Goal: Navigation & Orientation: Find specific page/section

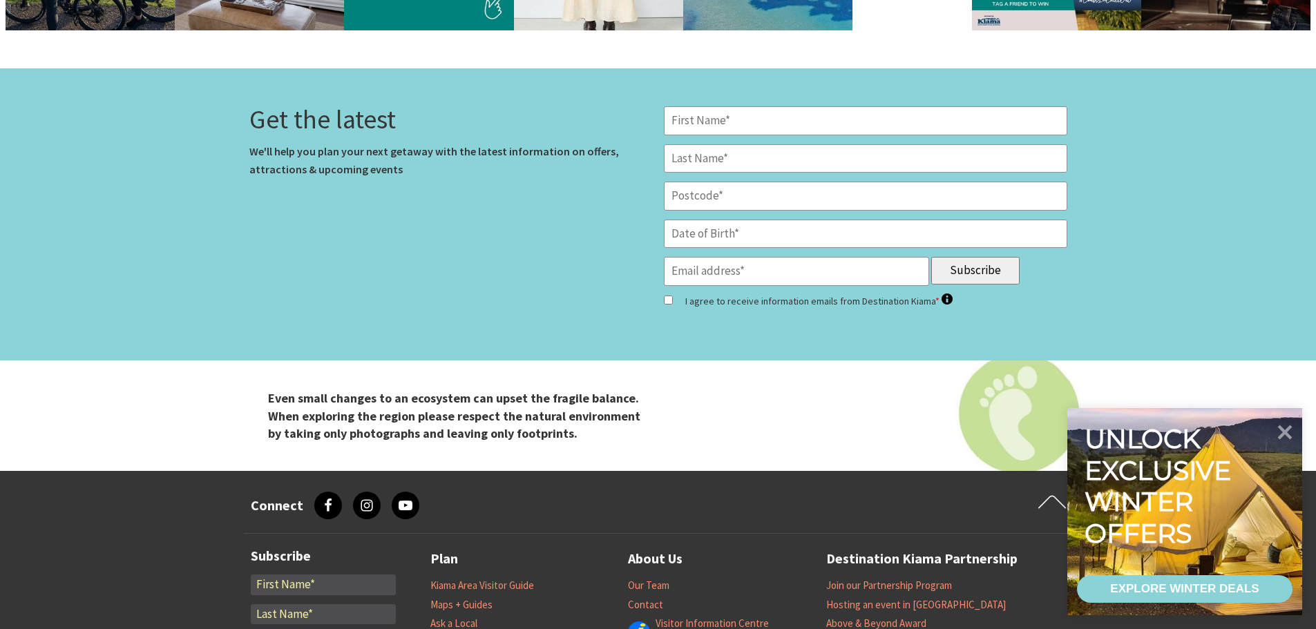
scroll to position [4558, 0]
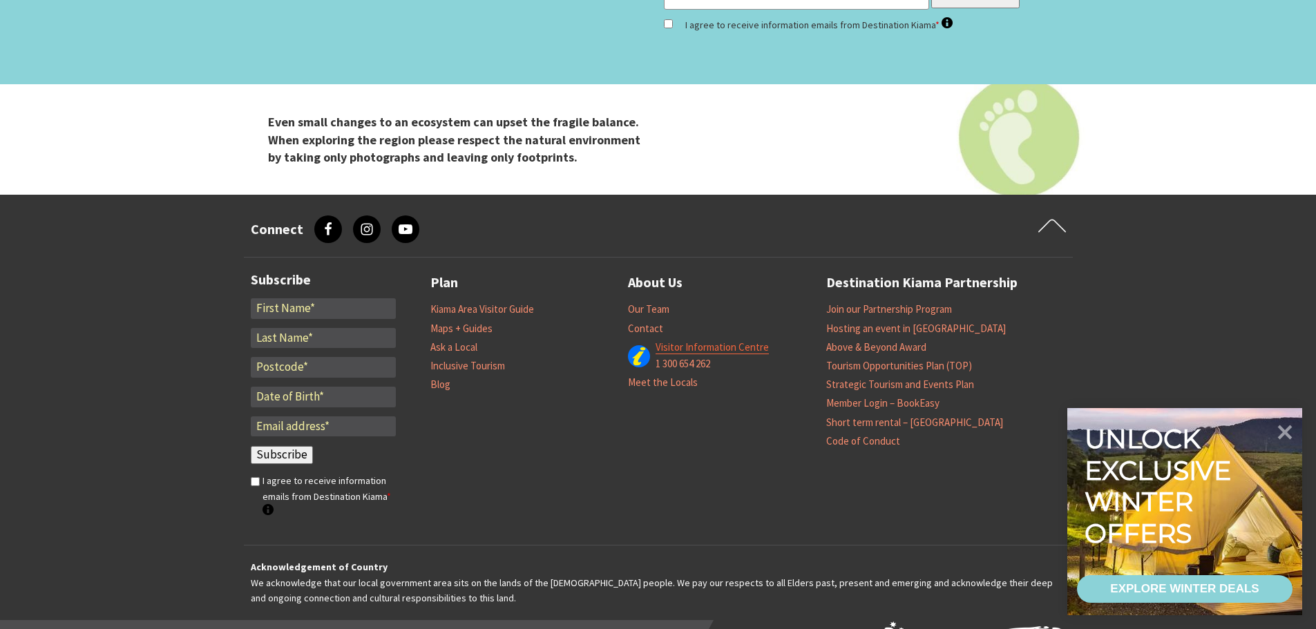
click at [683, 347] on link "Visitor Information Centre" at bounding box center [711, 347] width 113 height 14
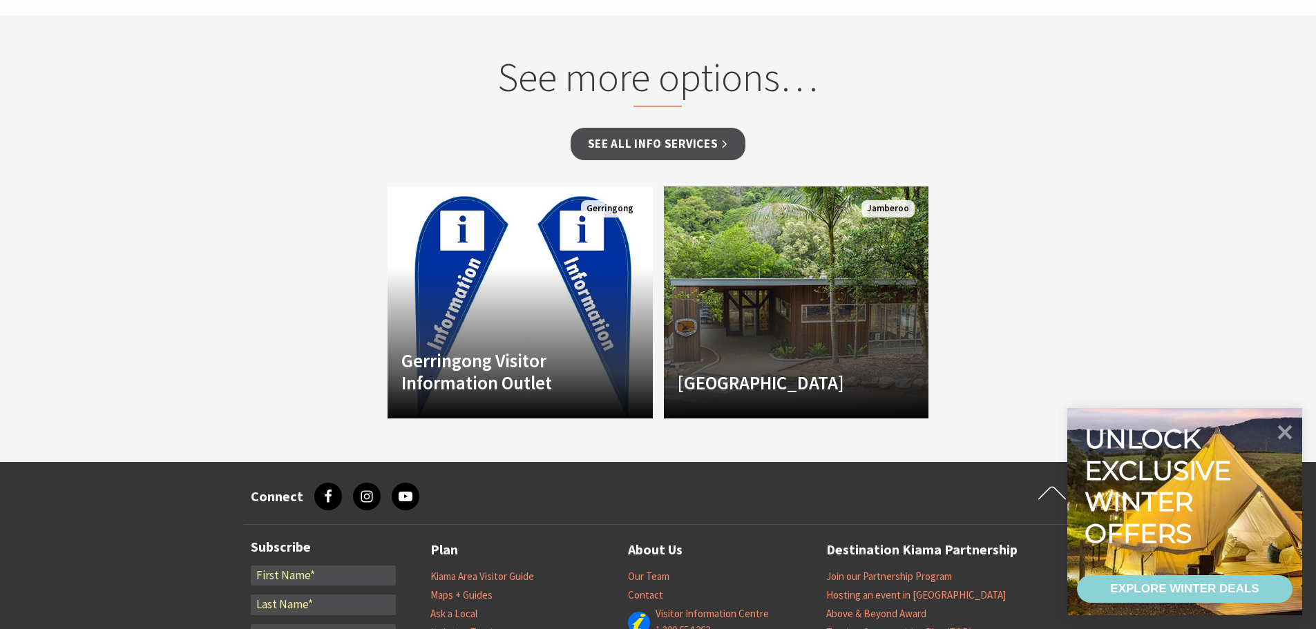
scroll to position [1381, 0]
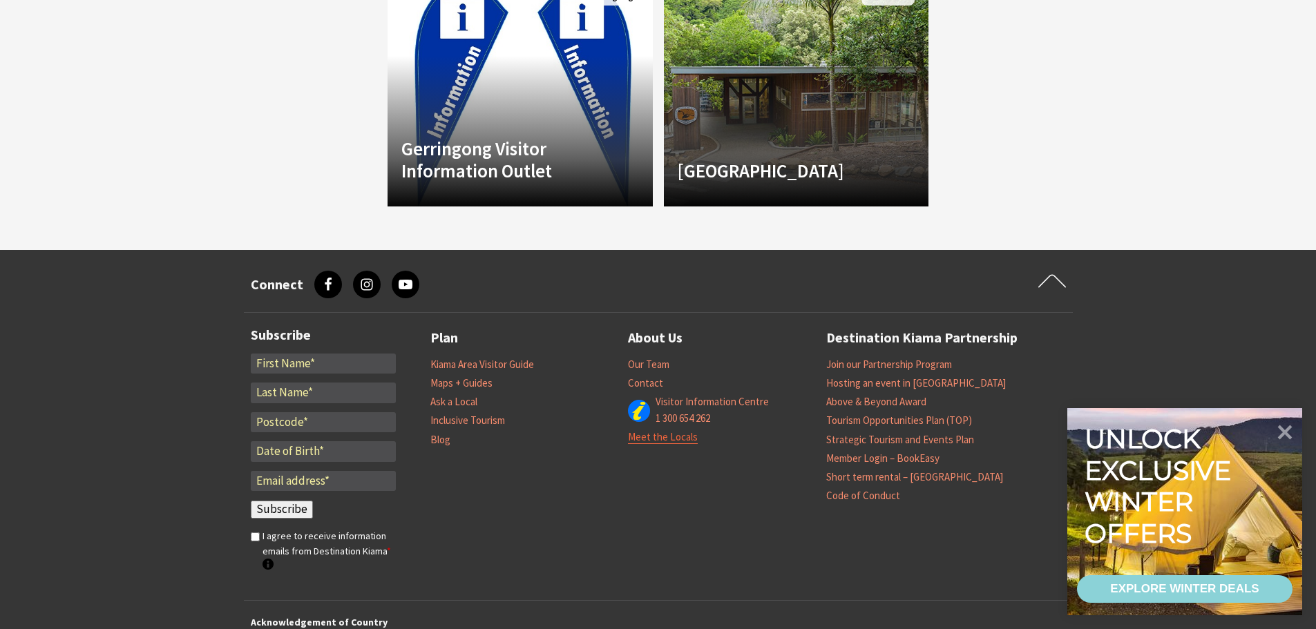
click at [674, 430] on link "Meet the Locals" at bounding box center [663, 437] width 70 height 14
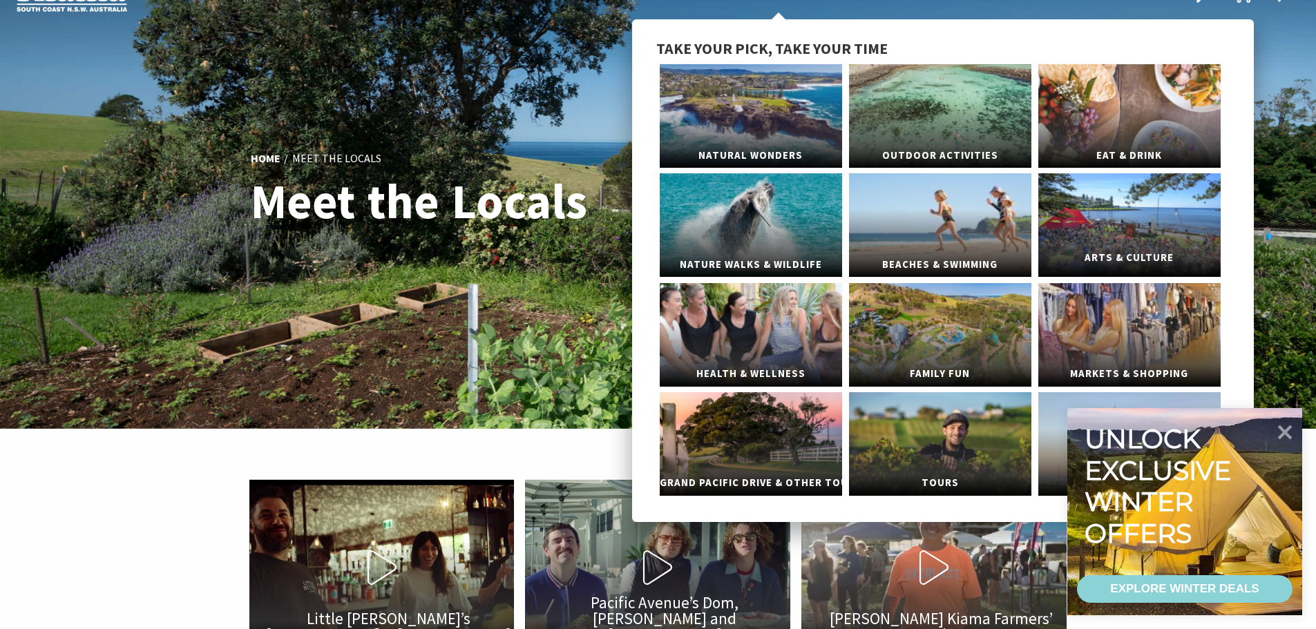
scroll to position [69, 0]
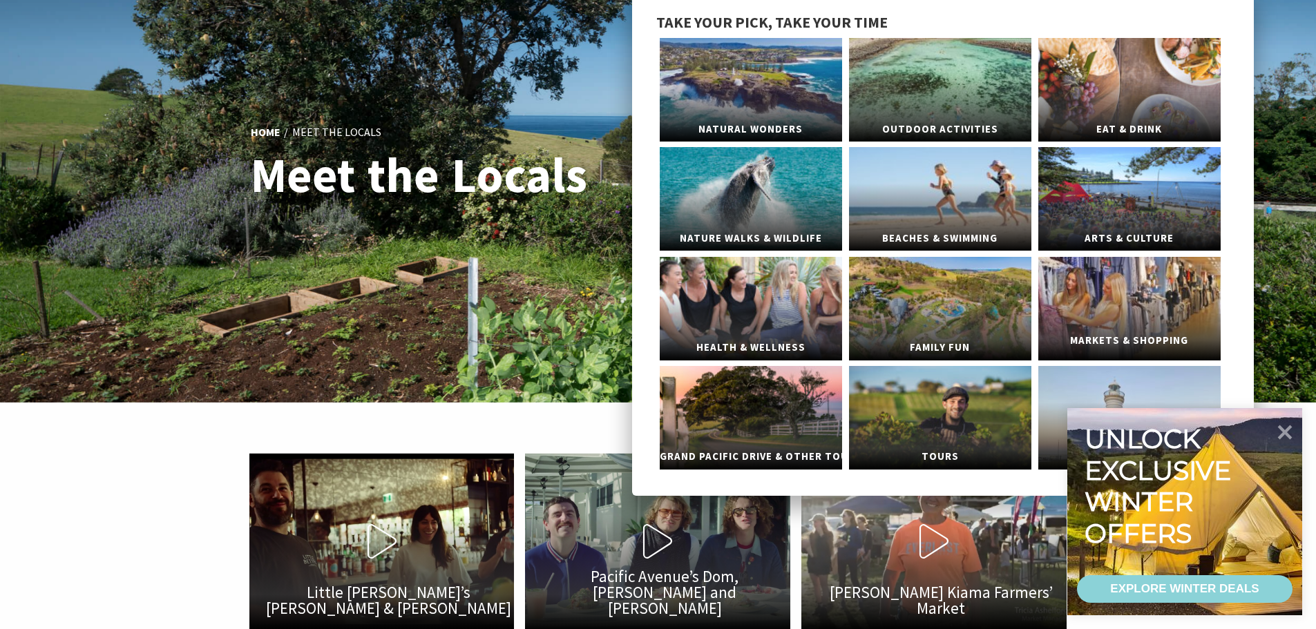
click at [1133, 306] on link "Markets & Shopping" at bounding box center [1129, 309] width 182 height 104
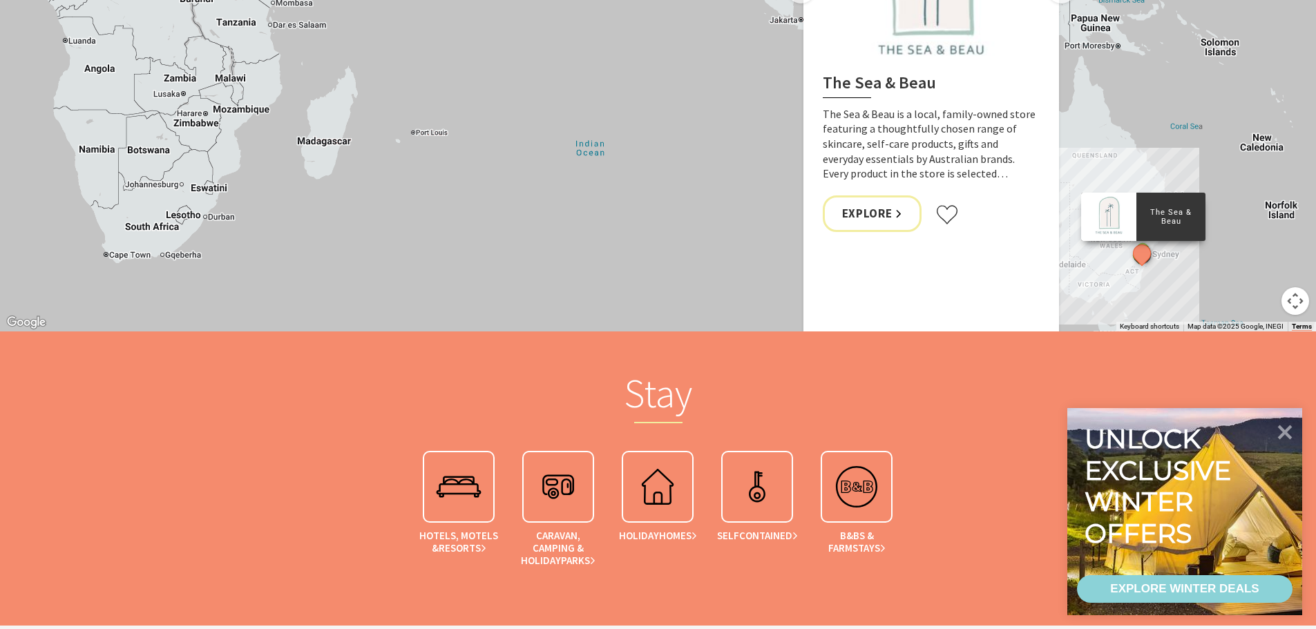
scroll to position [1652, 0]
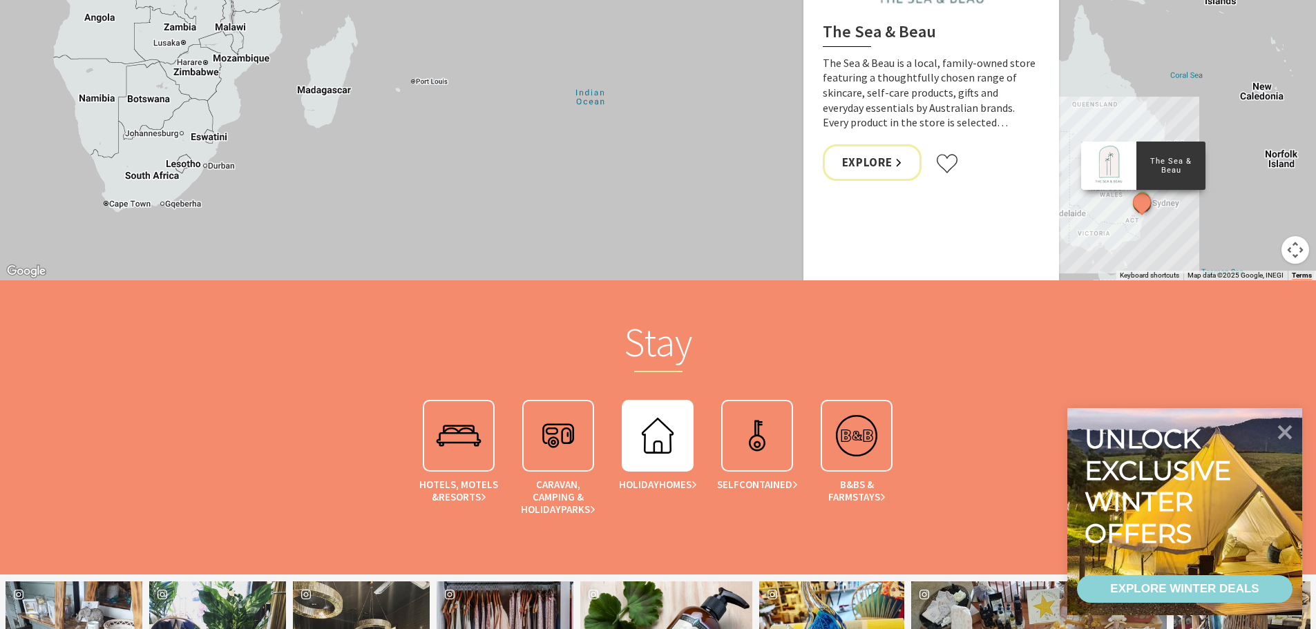
click at [664, 437] on img at bounding box center [657, 435] width 55 height 55
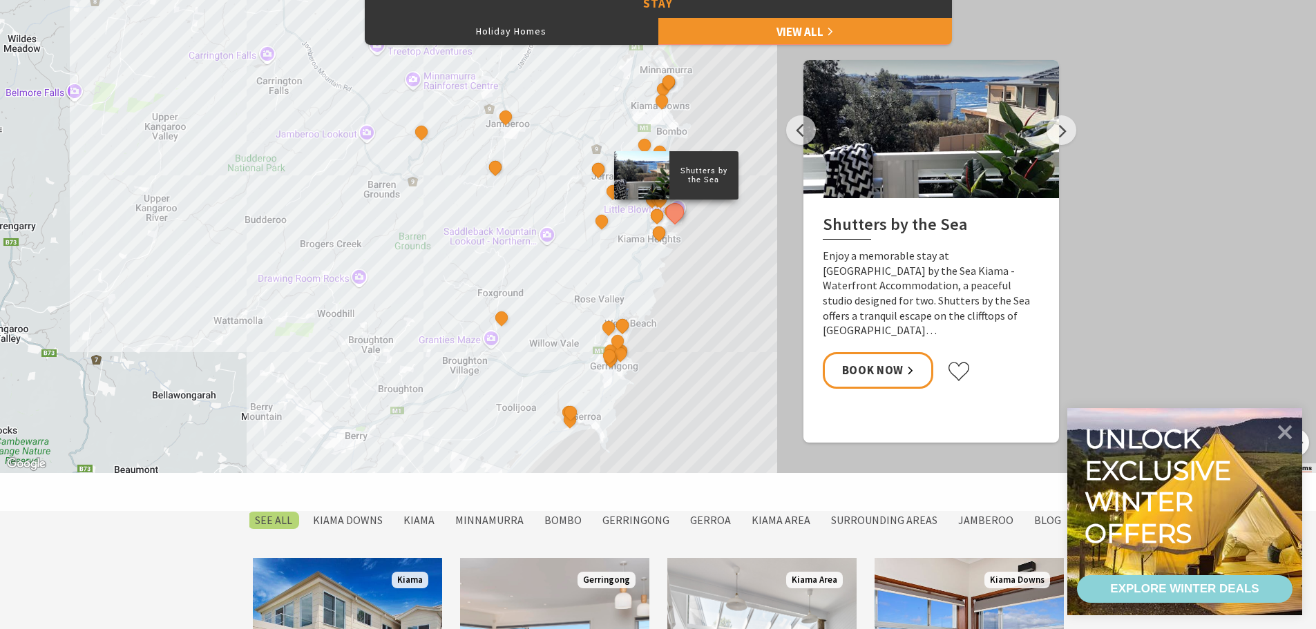
scroll to position [691, 0]
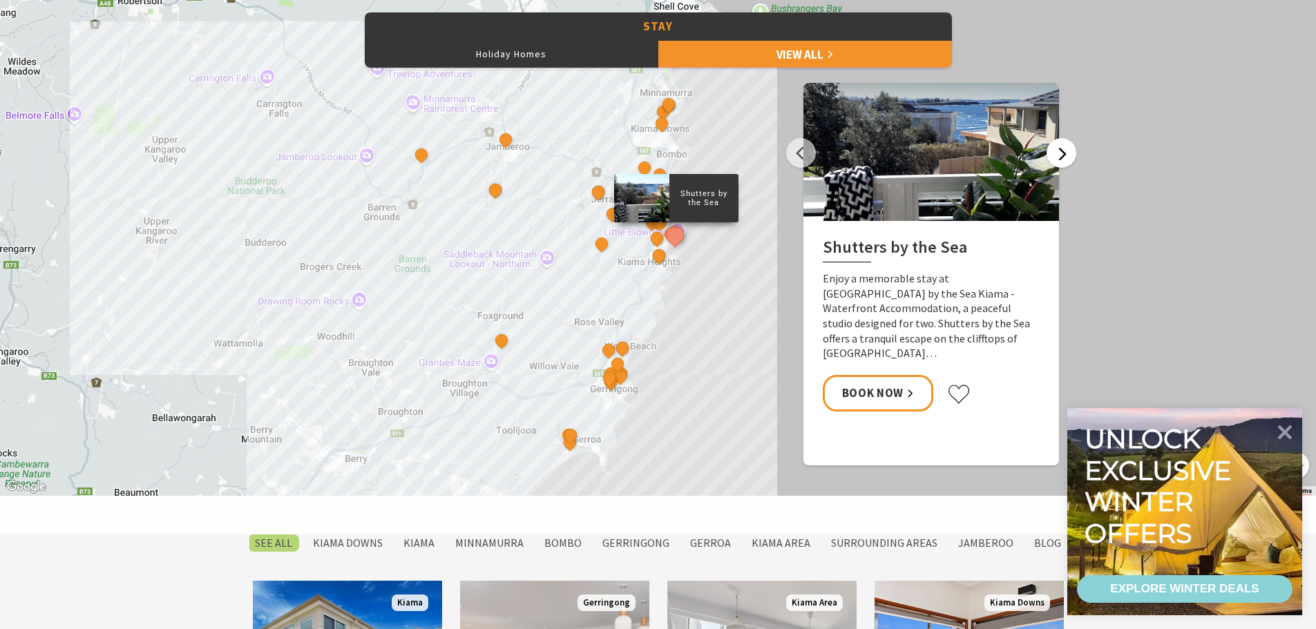
click at [1069, 144] on button "Next" at bounding box center [1061, 153] width 30 height 30
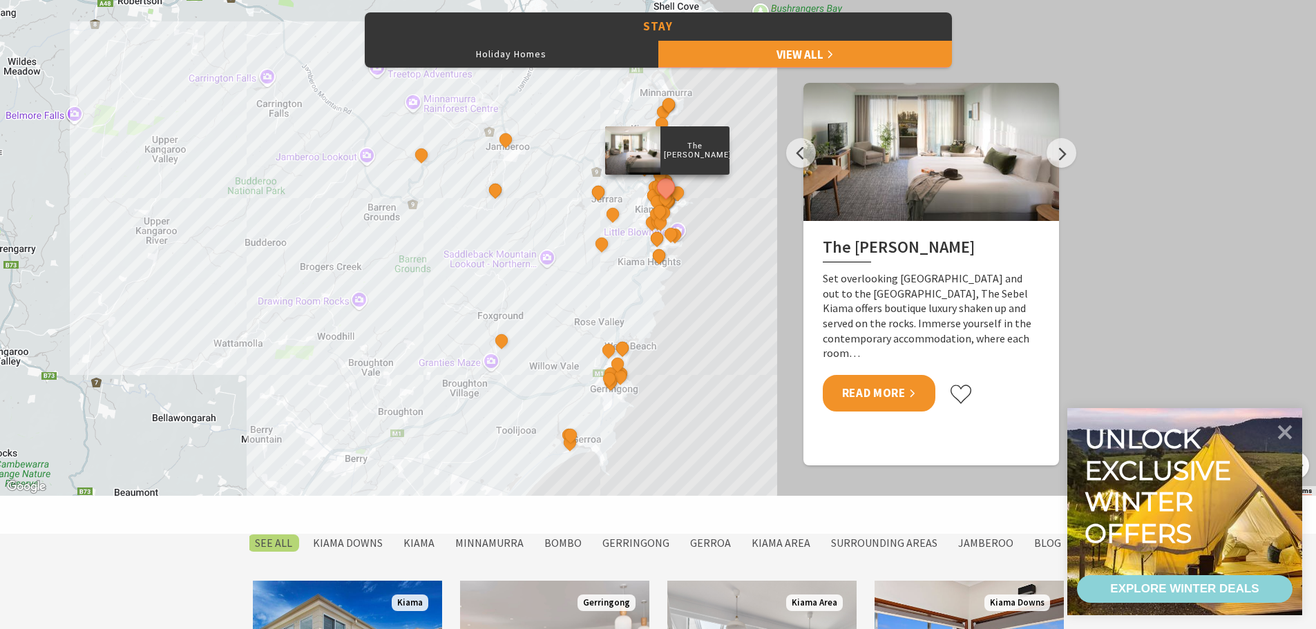
click at [879, 381] on link "Read More" at bounding box center [878, 393] width 113 height 37
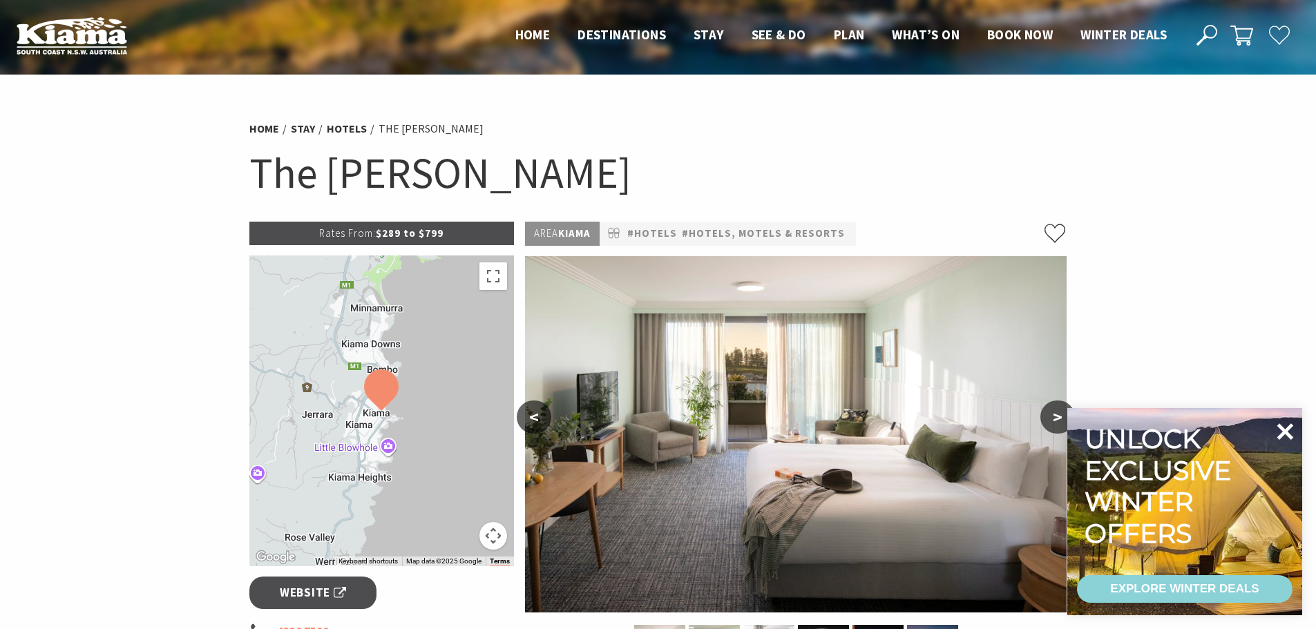
click at [1289, 432] on icon at bounding box center [1284, 431] width 33 height 33
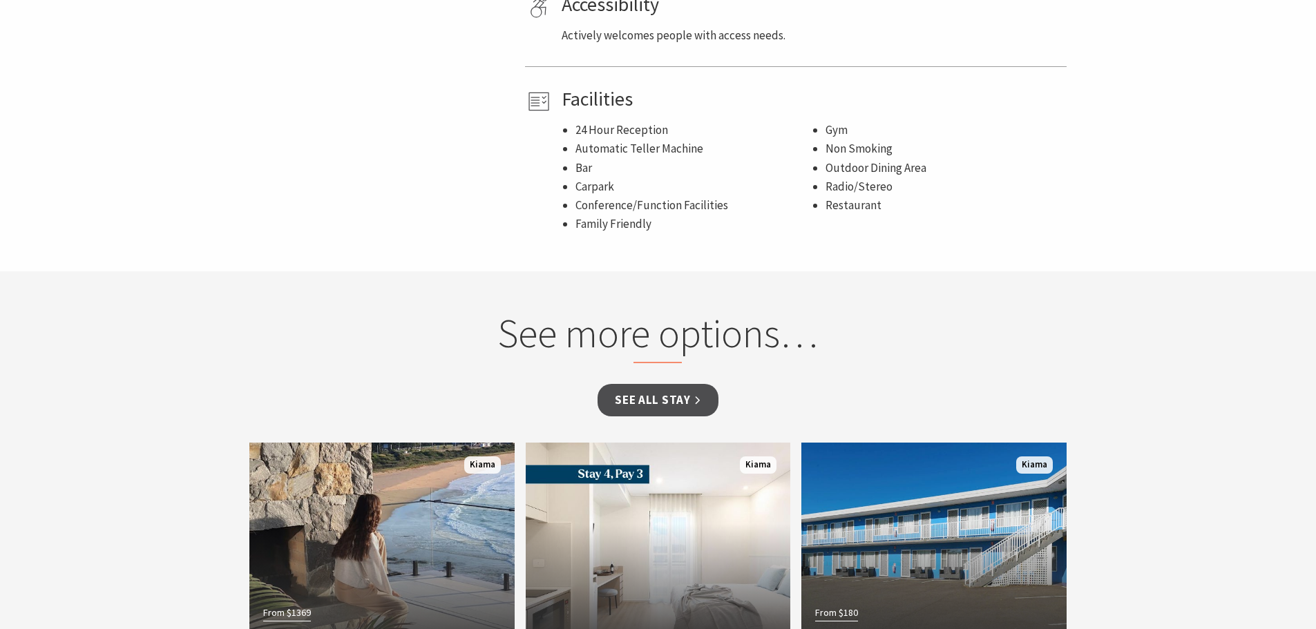
scroll to position [1172, 0]
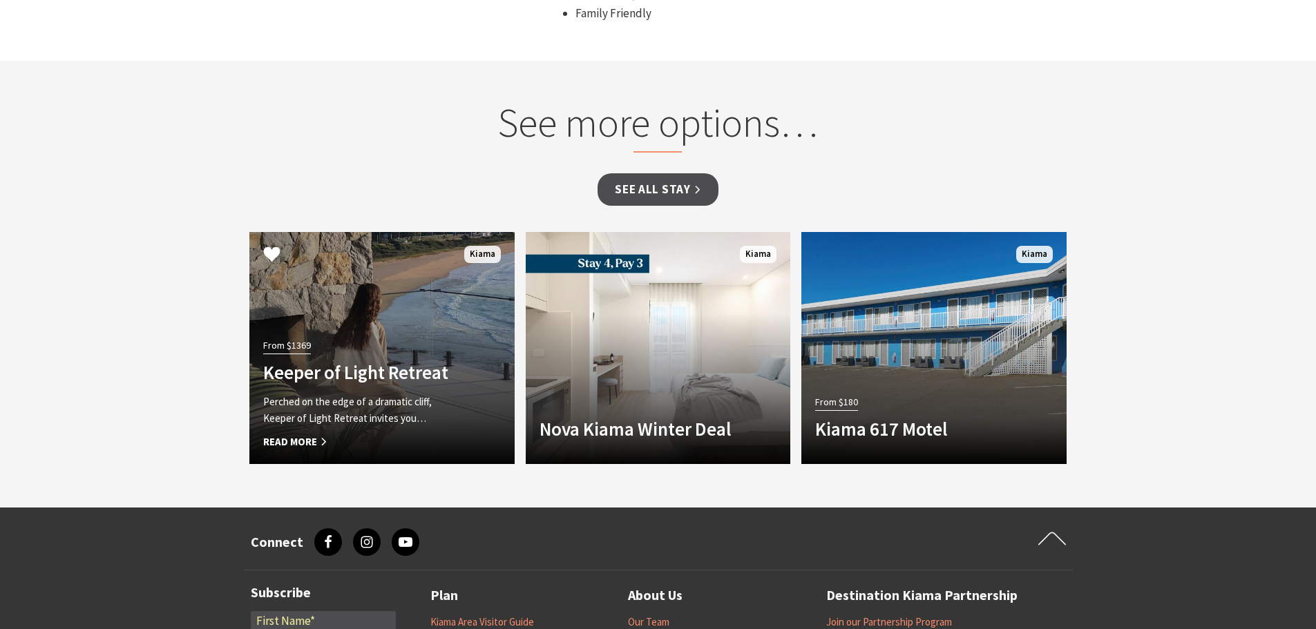
click at [374, 361] on h4 "Keeper of Light Retreat" at bounding box center [361, 372] width 197 height 22
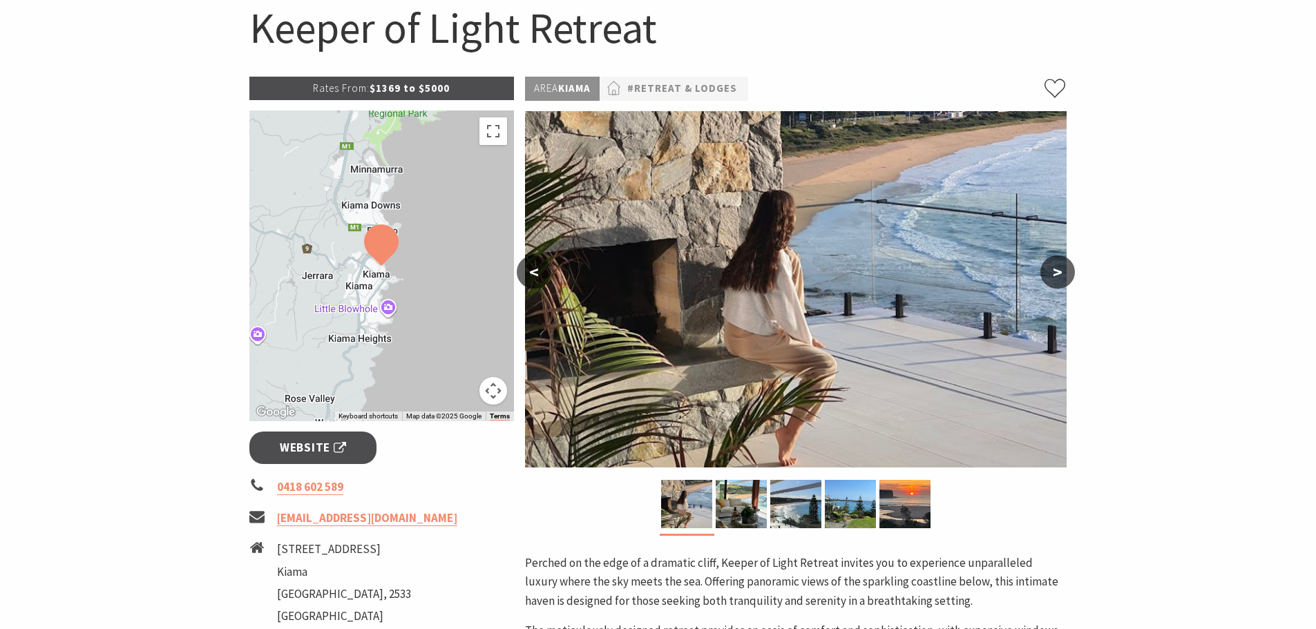
scroll to position [69, 0]
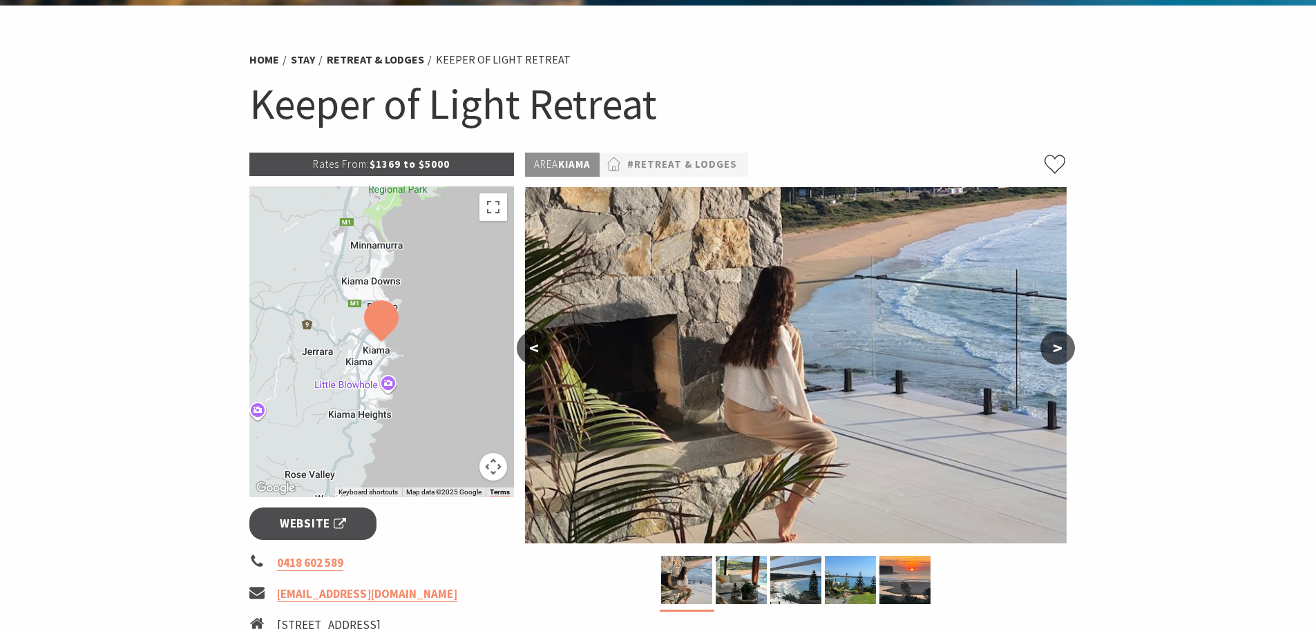
click at [1060, 343] on button ">" at bounding box center [1057, 347] width 35 height 33
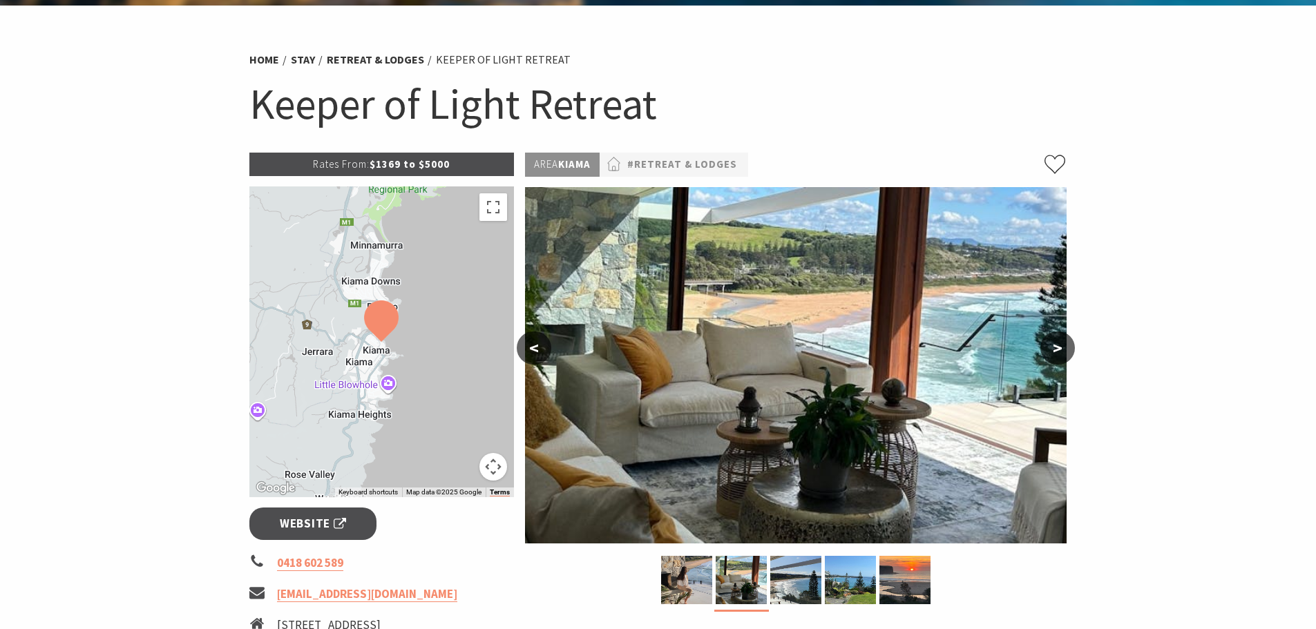
click at [1060, 343] on button ">" at bounding box center [1057, 347] width 35 height 33
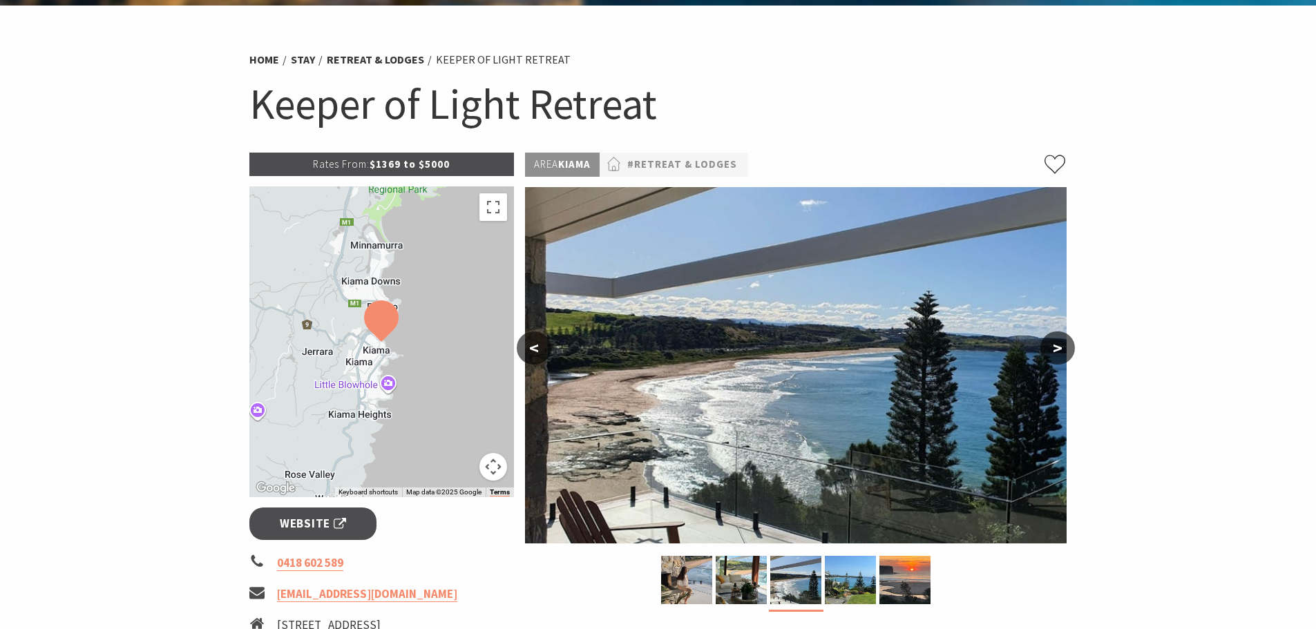
click at [1060, 343] on button ">" at bounding box center [1057, 347] width 35 height 33
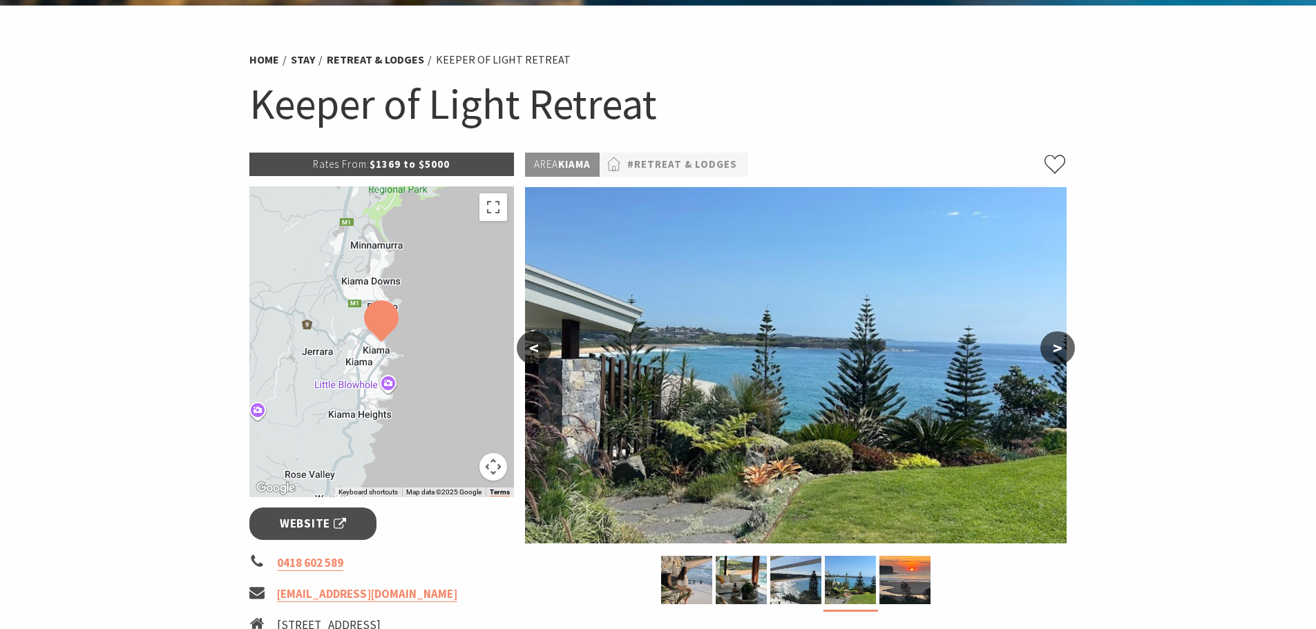
click at [1060, 343] on button ">" at bounding box center [1057, 347] width 35 height 33
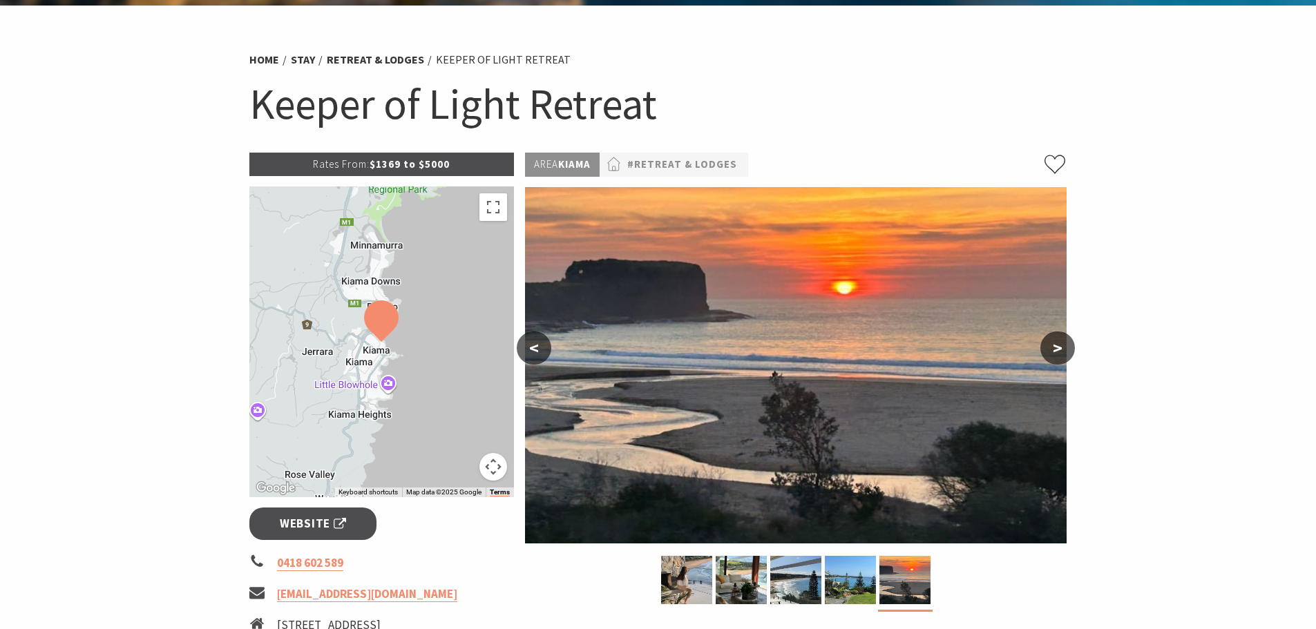
click at [1060, 343] on button ">" at bounding box center [1057, 347] width 35 height 33
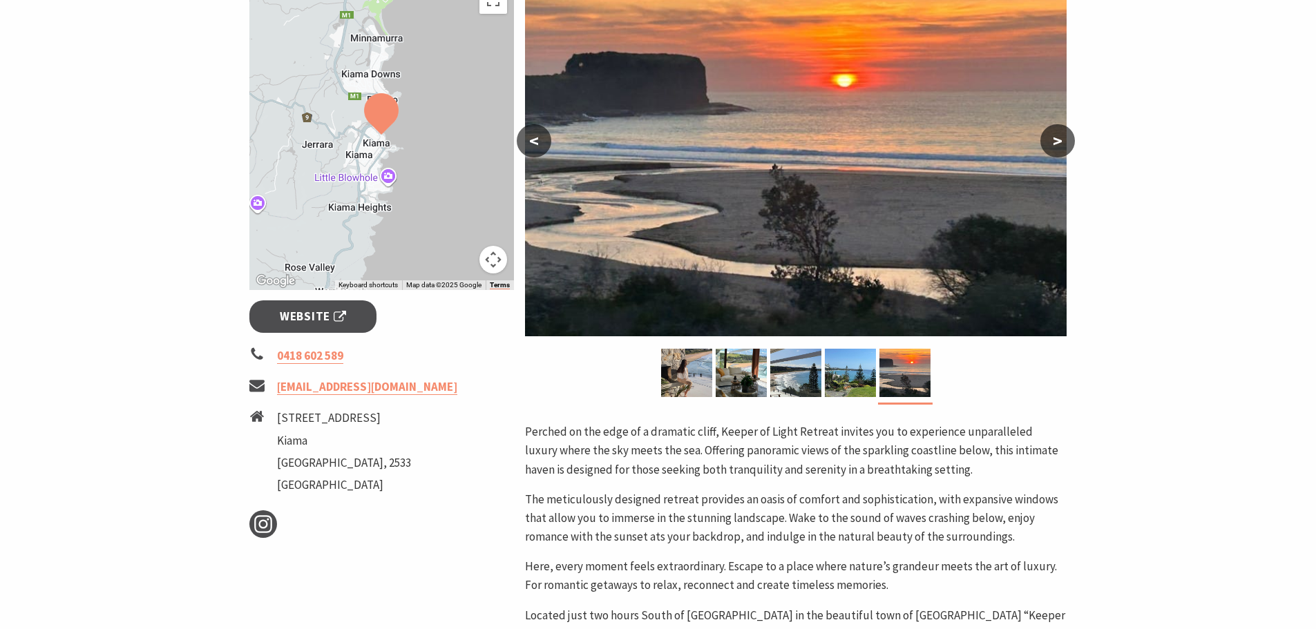
scroll to position [0, 0]
